Goal: Information Seeking & Learning: Learn about a topic

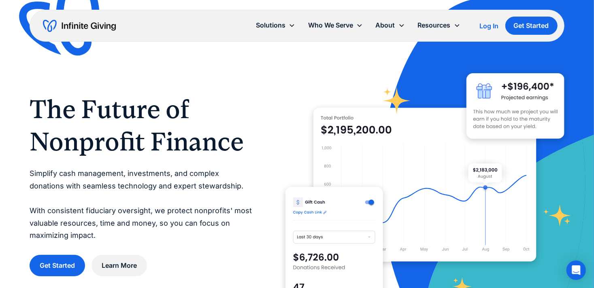
click at [256, 122] on div "The Future of Nonprofit Finance Simplify cash management, investments, and comp…" at bounding box center [297, 184] width 535 height 279
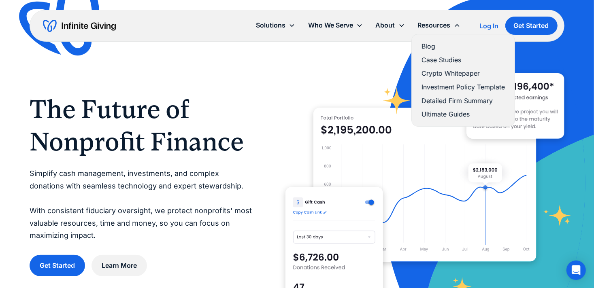
click at [438, 62] on link "Case Studies" at bounding box center [463, 60] width 83 height 11
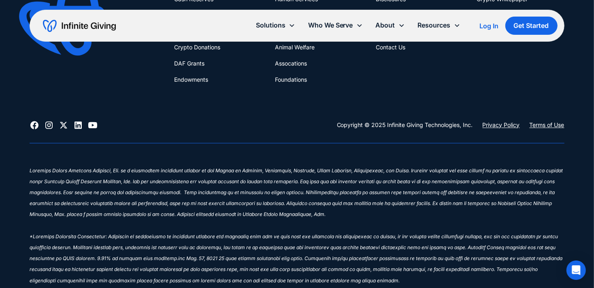
scroll to position [1222, 0]
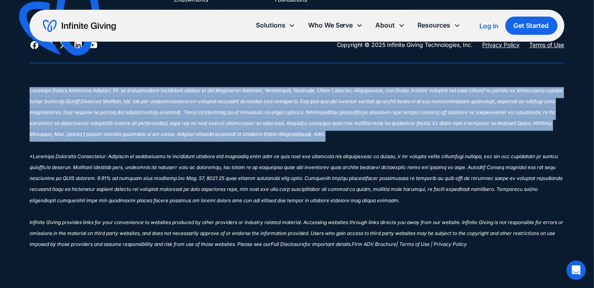
drag, startPoint x: 27, startPoint y: 89, endPoint x: 308, endPoint y: 132, distance: 284.0
click at [308, 132] on div "Financial Stewardship for Greater Impact Get Started Today What We Do Donation …" at bounding box center [297, 57] width 594 height 463
copy sup "Infinite Giving Advisory Services, Inc. is a registered investment adviser in t…"
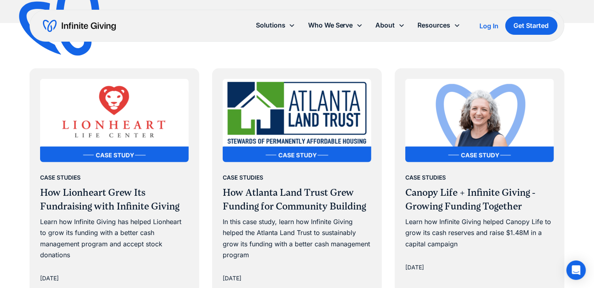
scroll to position [383, 0]
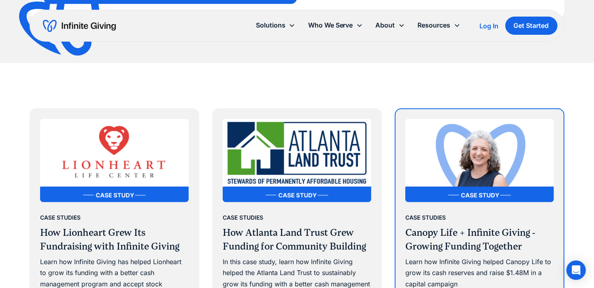
click at [481, 139] on img at bounding box center [480, 160] width 149 height 83
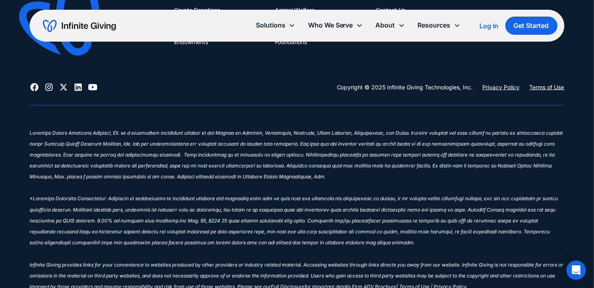
scroll to position [3133, 0]
